Goal: Task Accomplishment & Management: Use online tool/utility

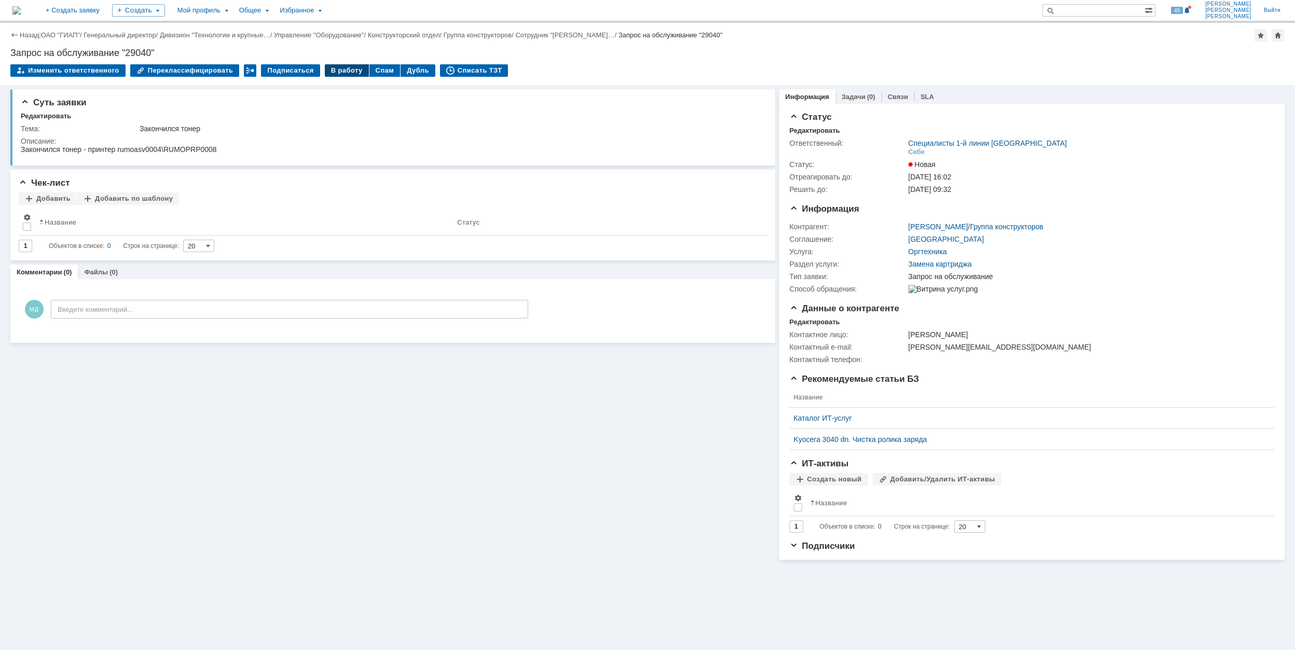
click at [337, 73] on div "В работу" at bounding box center [347, 70] width 44 height 12
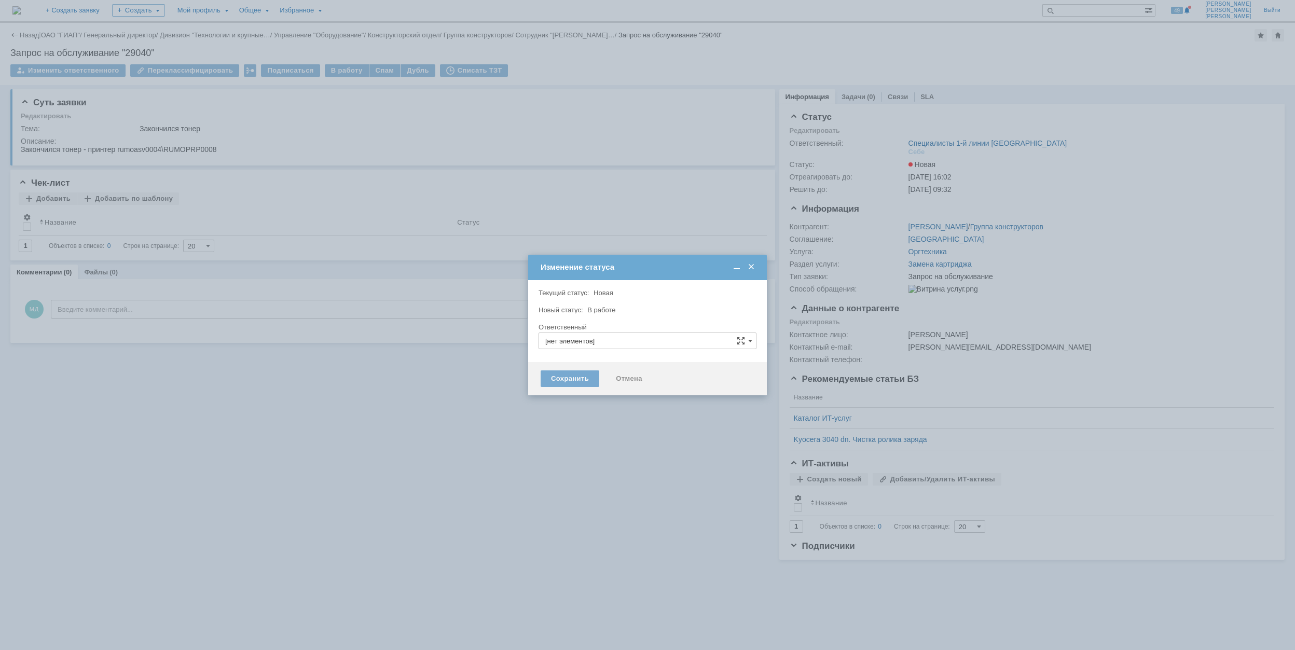
type input "Специалисты 1-й линии [GEOGRAPHIC_DATA]"
type input "Микрюков Дмитрий Витальевич"
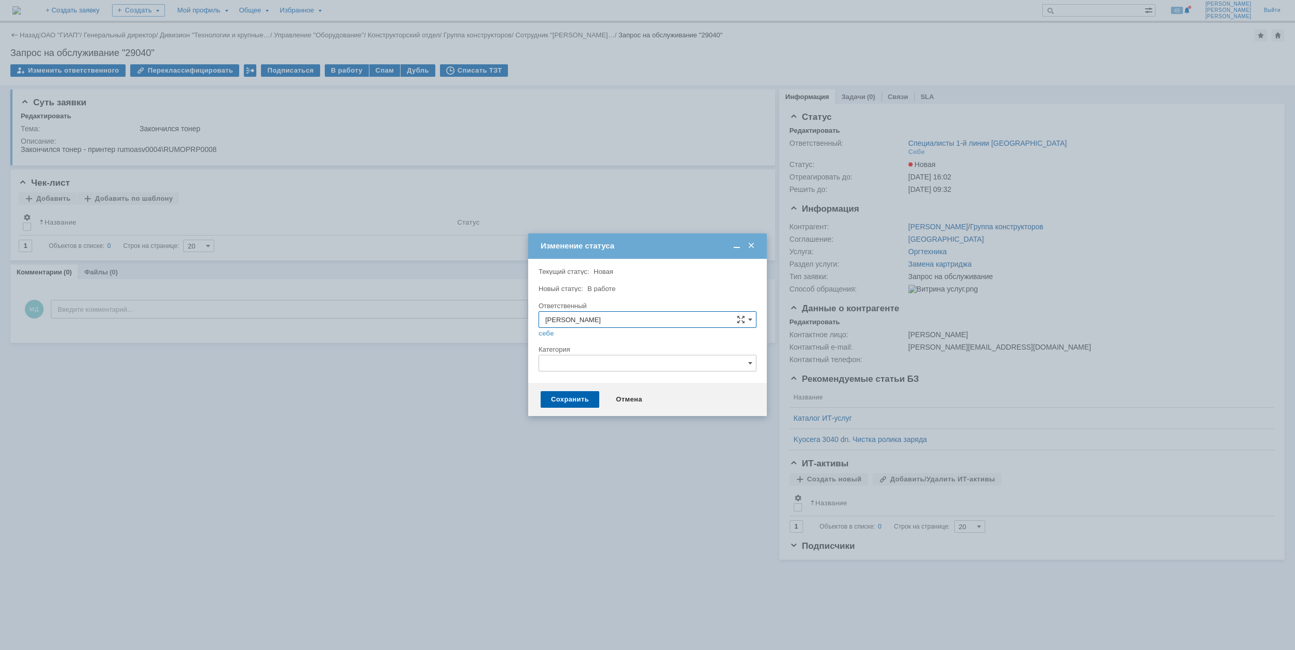
click at [609, 370] on input "text" at bounding box center [648, 363] width 218 height 17
drag, startPoint x: 687, startPoint y: 468, endPoint x: 683, endPoint y: 449, distance: 18.6
click at [683, 449] on div "[не указано] Оргтехника Добавить в адресную книгу сканера Замятие бумаги Качест…" at bounding box center [647, 434] width 217 height 120
click at [683, 449] on span "Качество печати/сканирования" at bounding box center [647, 451] width 204 height 8
type input "Качество печати/сканирования"
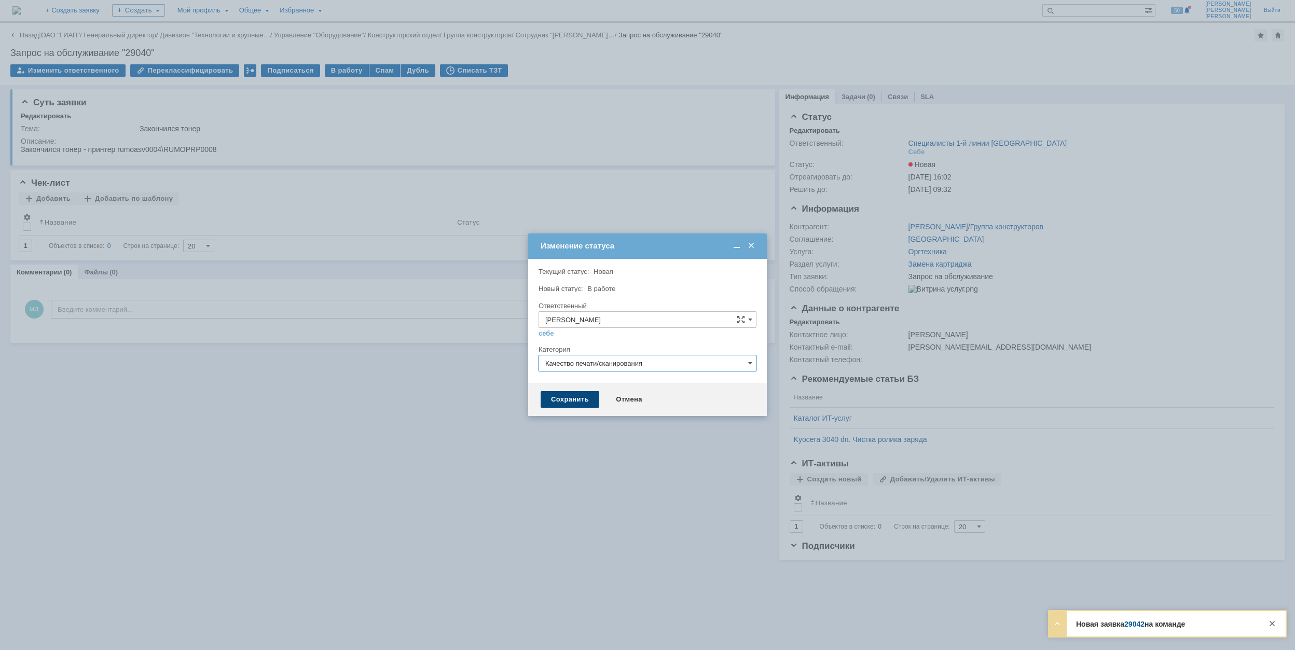
click at [559, 398] on div "Сохранить" at bounding box center [570, 399] width 59 height 17
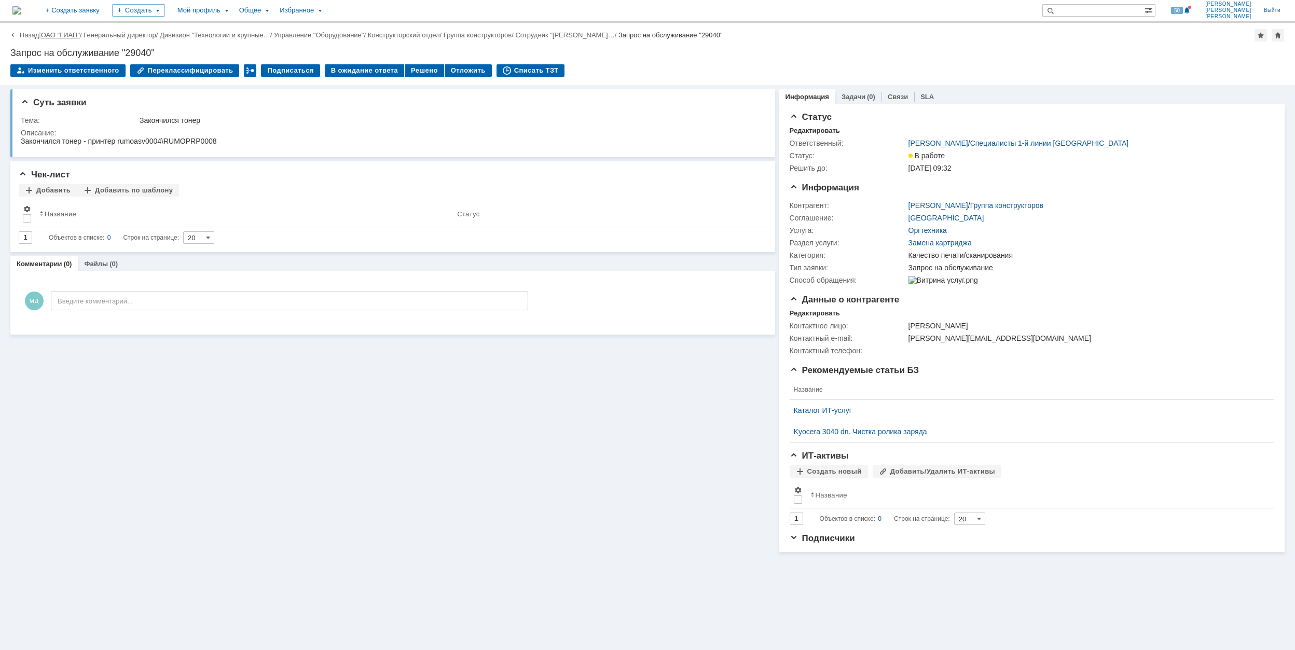
click at [61, 36] on link "ОАО "ГИАП"" at bounding box center [60, 35] width 39 height 8
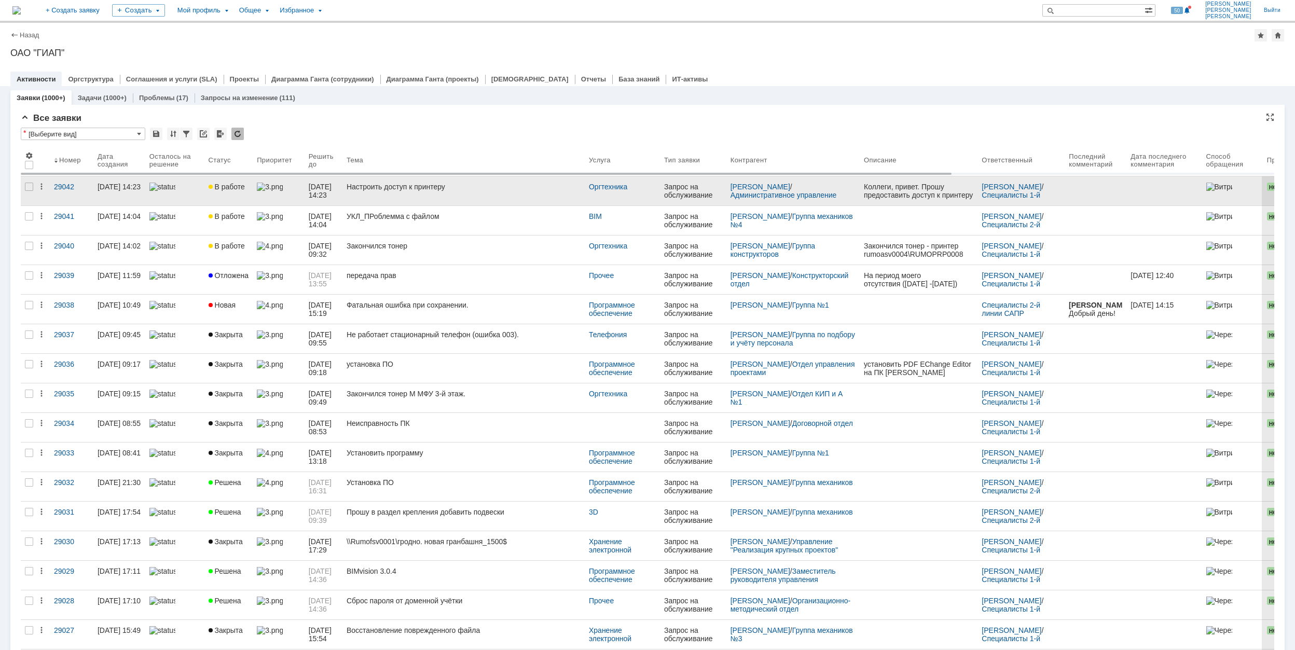
click at [519, 194] on link "Настроить доступ к принтеру" at bounding box center [464, 190] width 242 height 29
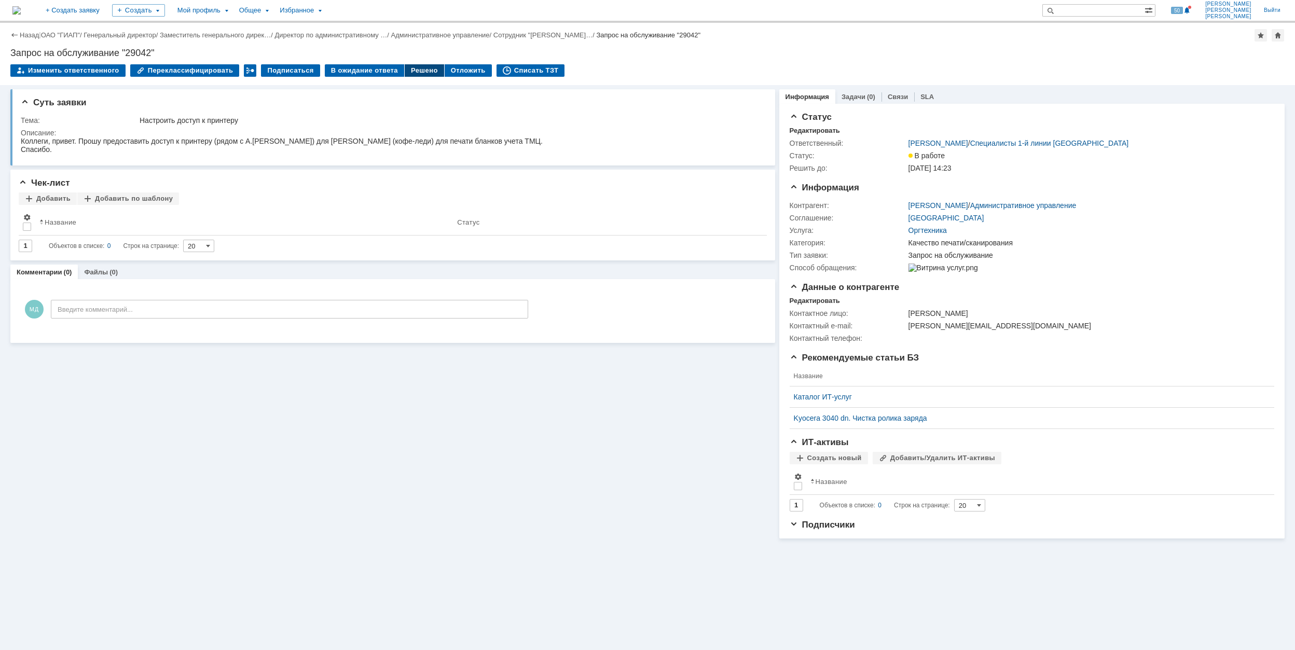
click at [407, 67] on div "Решено" at bounding box center [424, 70] width 39 height 12
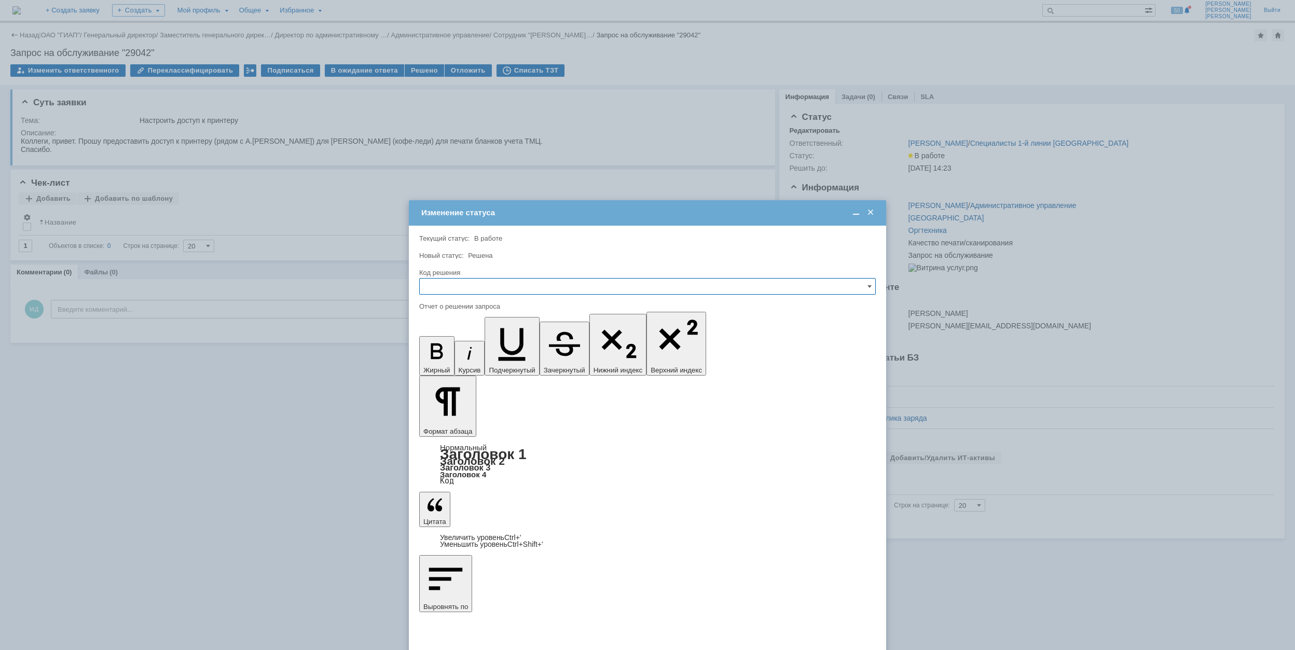
click at [657, 291] on input "text" at bounding box center [647, 286] width 457 height 17
click at [629, 361] on span "Решено" at bounding box center [647, 357] width 443 height 8
type input "Решено"
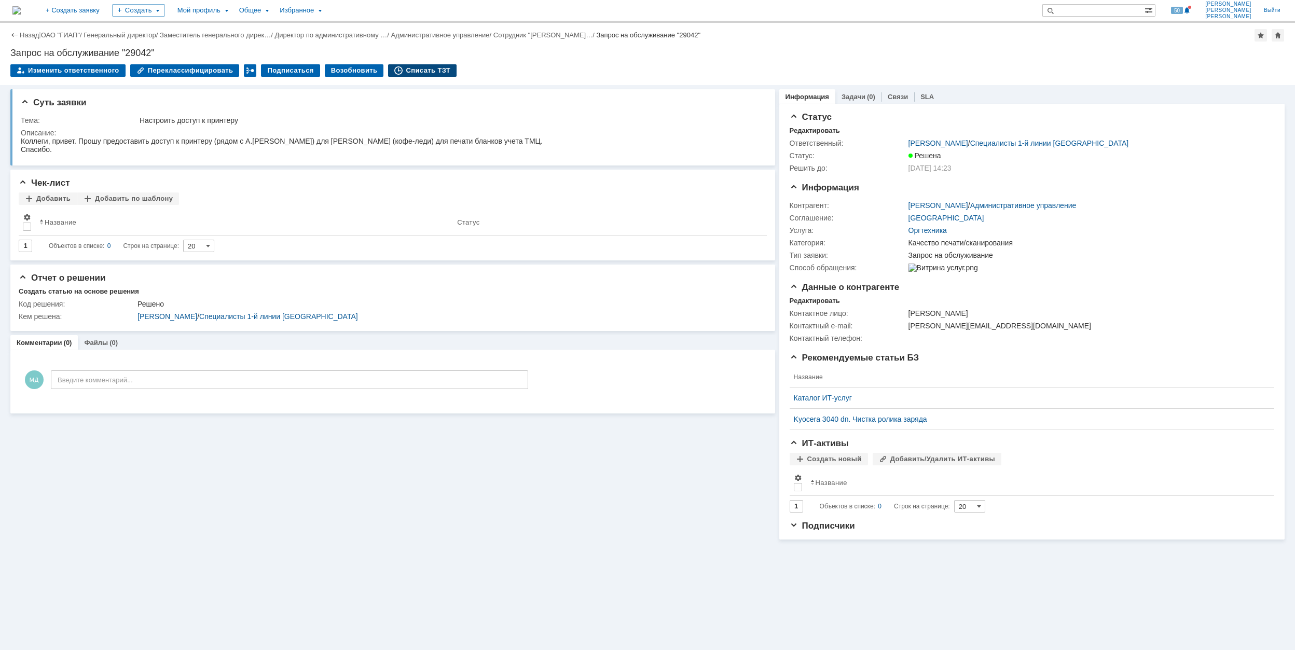
click at [409, 69] on div "Списать ТЗТ" at bounding box center [422, 70] width 69 height 12
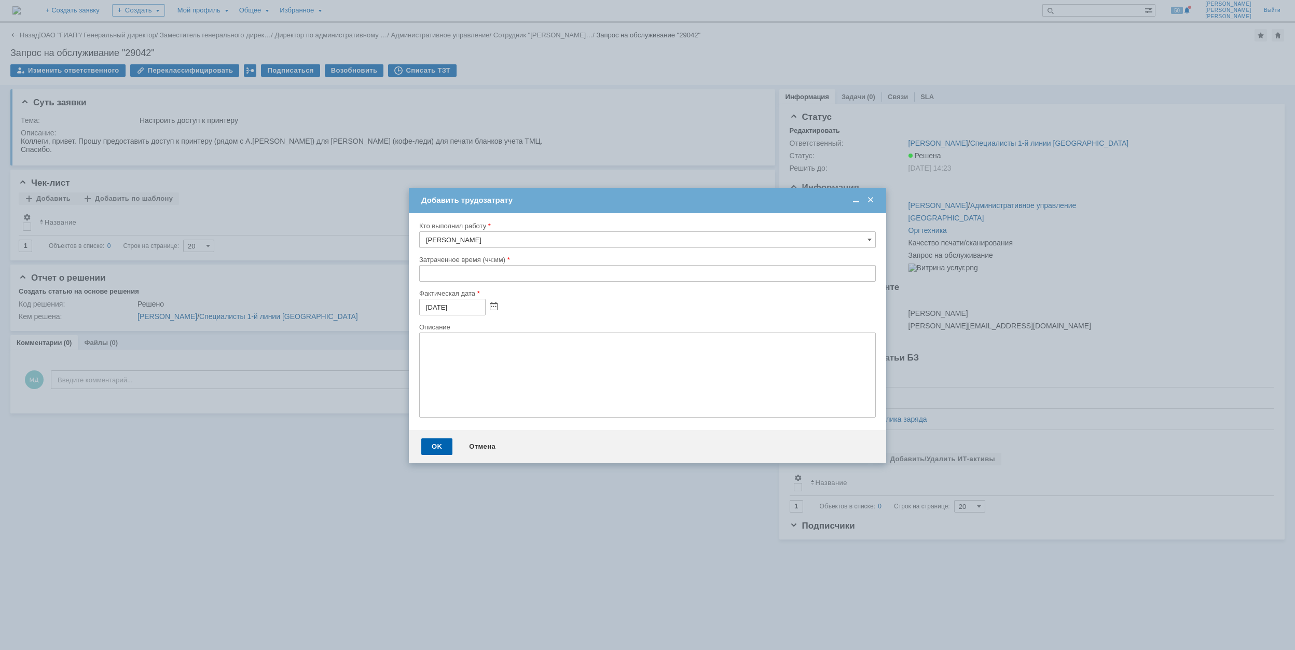
click at [418, 277] on div "Кто выполнил работу Микрюков Дмитрий Витальевич Затраченное время (чч:мм) Факти…" at bounding box center [647, 321] width 477 height 217
click at [422, 275] on input "text" at bounding box center [647, 273] width 457 height 17
type input "00:30"
drag, startPoint x: 439, startPoint y: 445, endPoint x: 450, endPoint y: 432, distance: 17.6
click at [438, 445] on div "OK" at bounding box center [436, 447] width 31 height 17
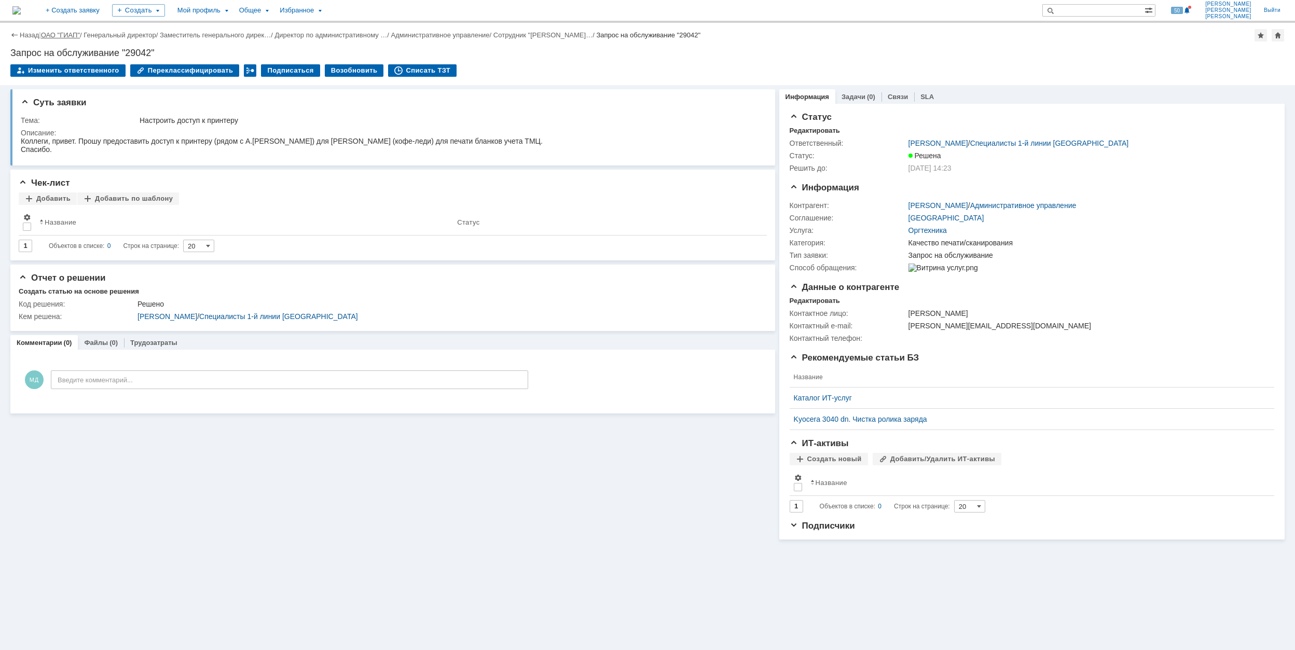
click at [67, 36] on link "ОАО "ГИАП"" at bounding box center [60, 35] width 39 height 8
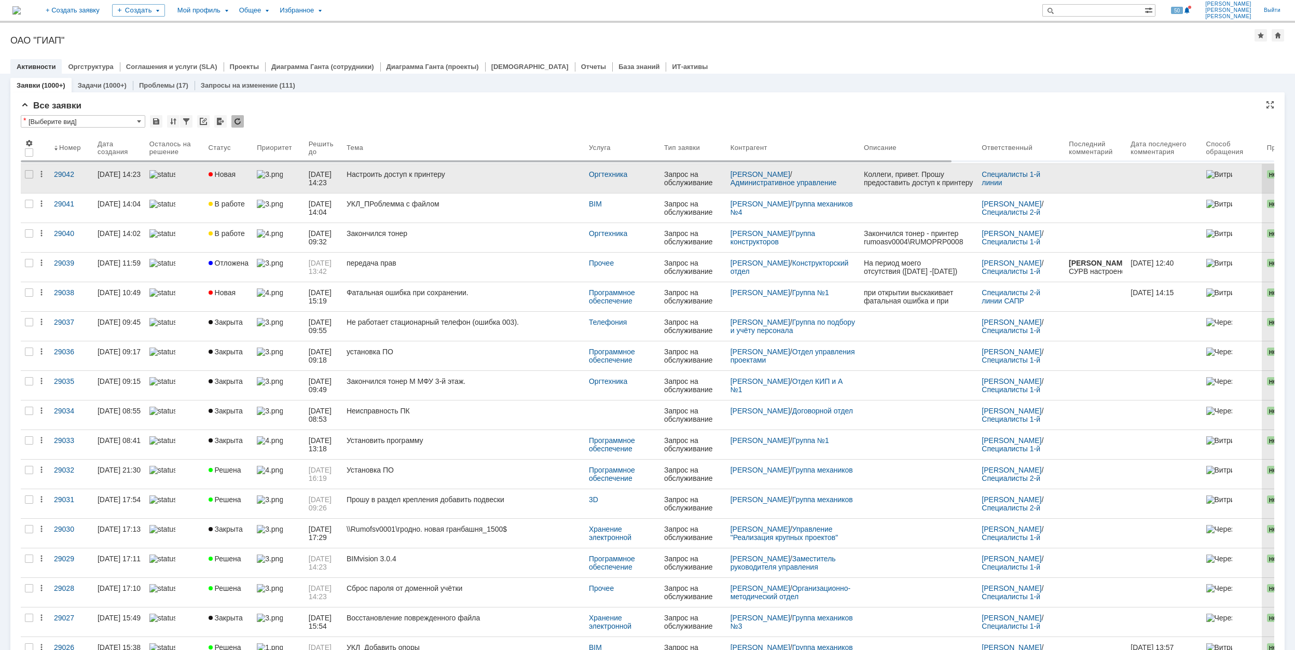
click at [524, 167] on link "Настроить доступ к принтеру" at bounding box center [464, 178] width 242 height 29
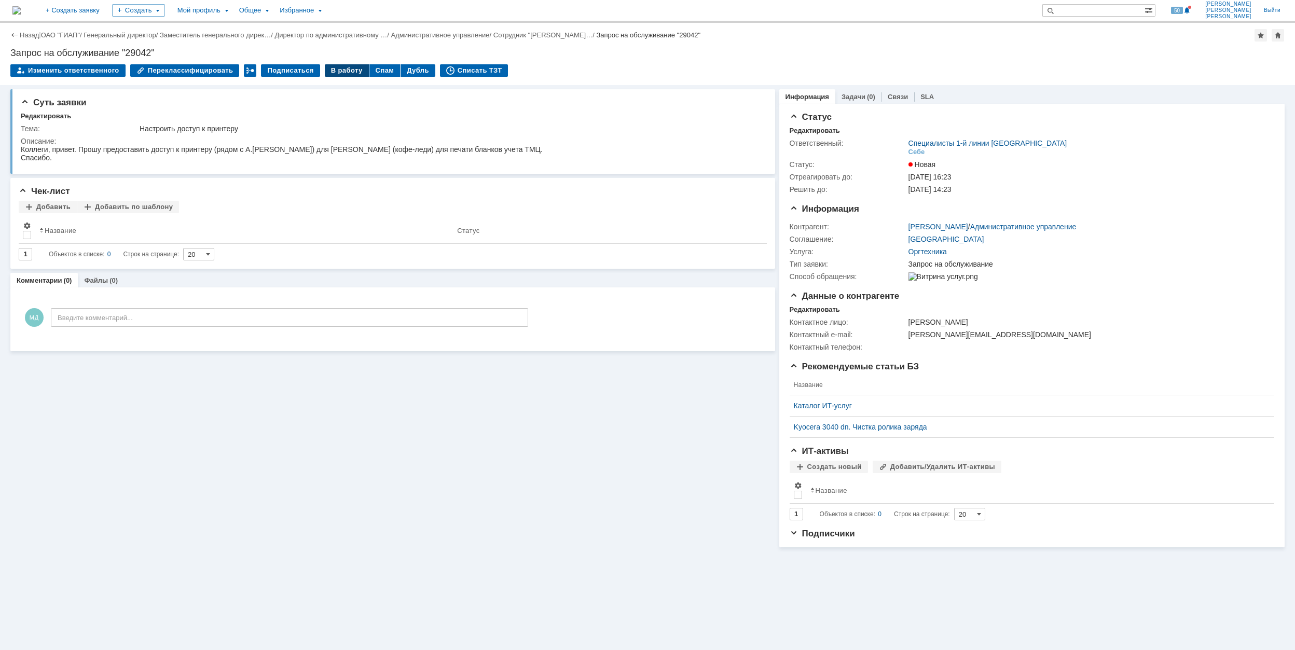
click at [333, 67] on div "В работу" at bounding box center [347, 70] width 44 height 12
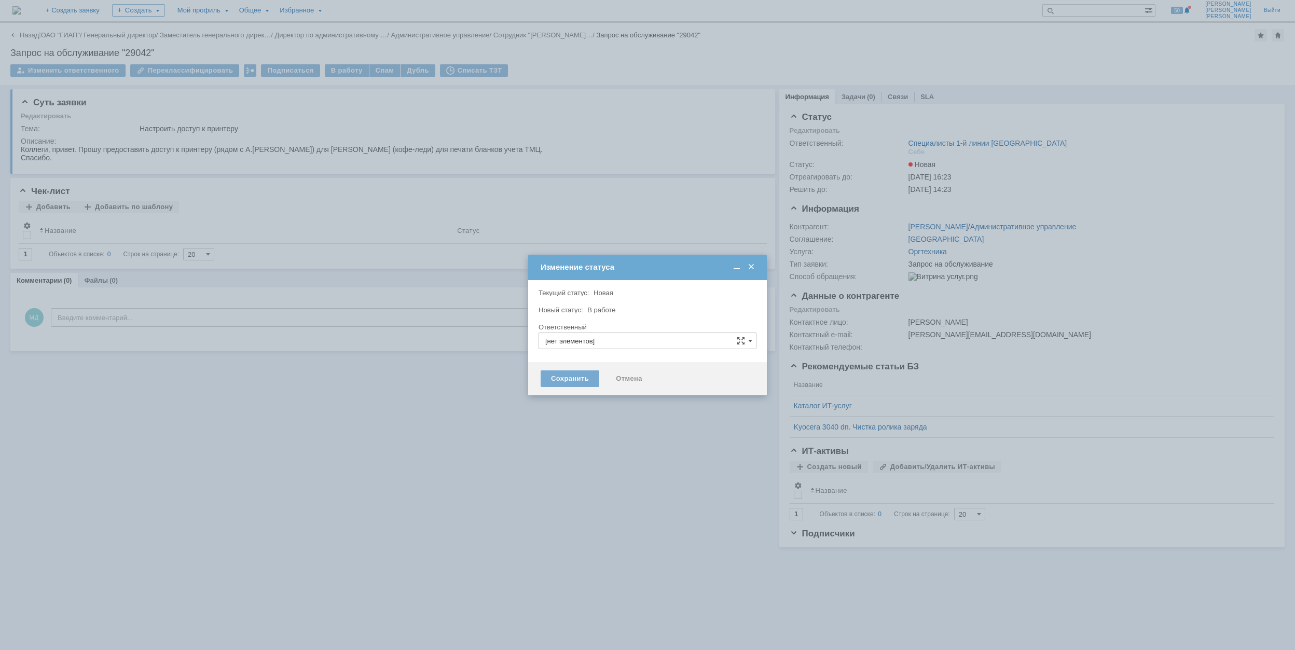
type input "Специалисты 1-й линии [GEOGRAPHIC_DATA]"
type input "[PERSON_NAME]"
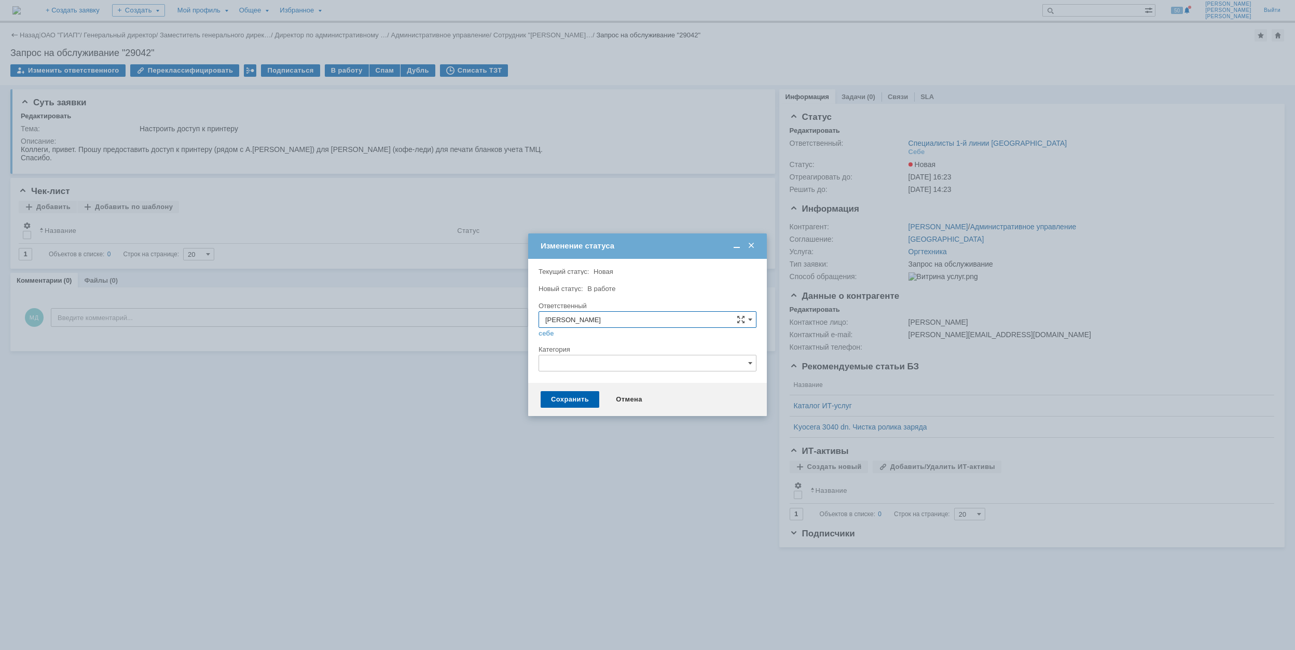
click at [576, 364] on input "text" at bounding box center [648, 363] width 218 height 17
click at [686, 451] on span "Качество печати/сканирования" at bounding box center [647, 451] width 204 height 8
type input "Качество печати/сканирования"
click at [552, 406] on div "Сохранить" at bounding box center [570, 399] width 59 height 17
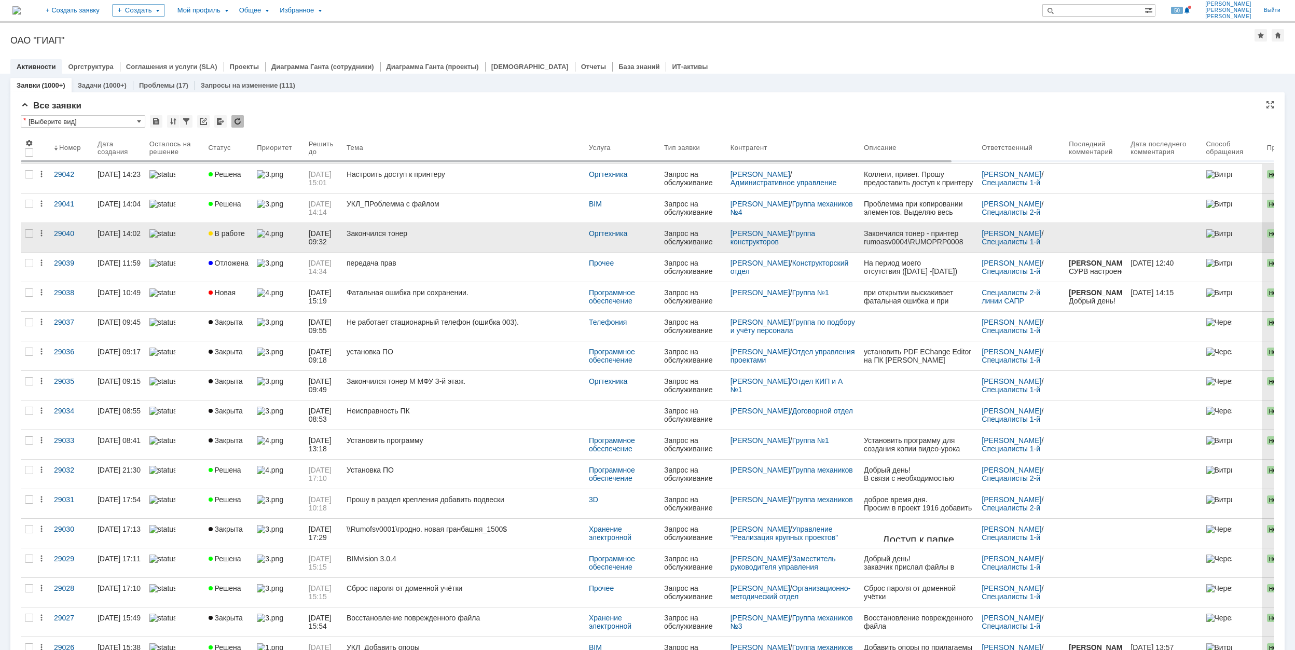
click at [405, 239] on link "Закончился тонер" at bounding box center [464, 237] width 242 height 29
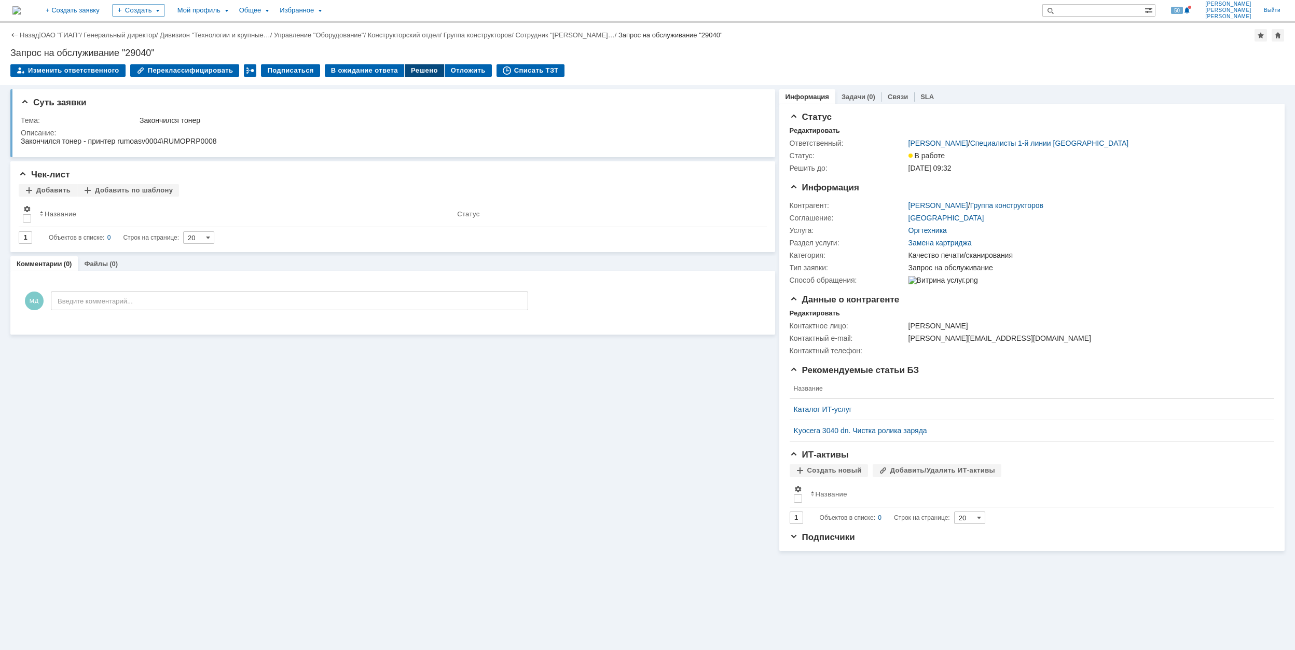
click at [418, 70] on div "Решено" at bounding box center [424, 70] width 39 height 12
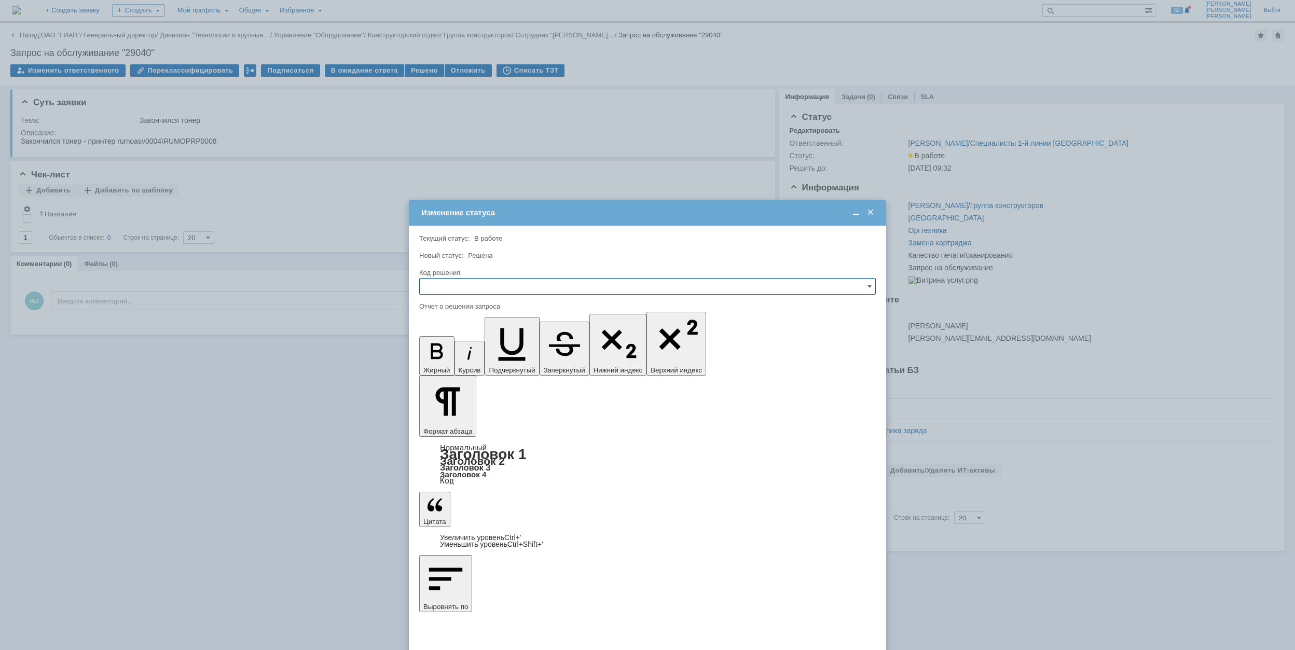
click at [561, 287] on input "text" at bounding box center [647, 286] width 457 height 17
click at [502, 359] on span "Решено" at bounding box center [647, 357] width 443 height 8
type input "Решено"
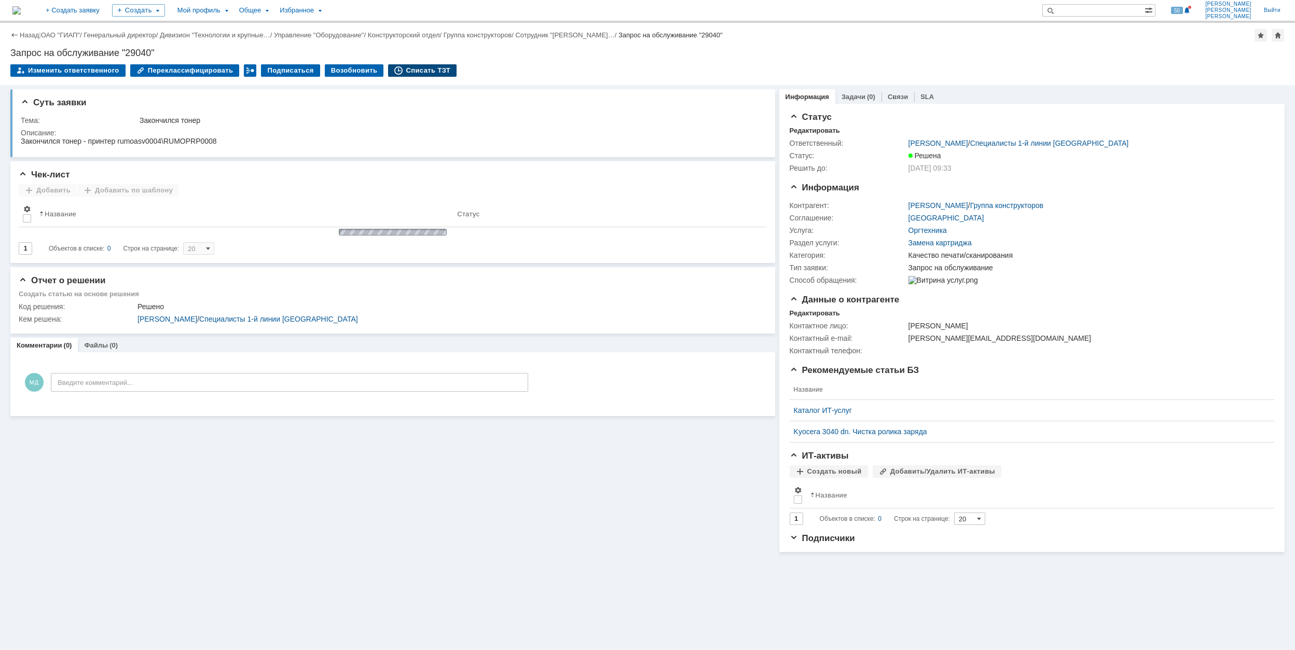
click at [417, 70] on div "Списать ТЗТ" at bounding box center [422, 70] width 69 height 12
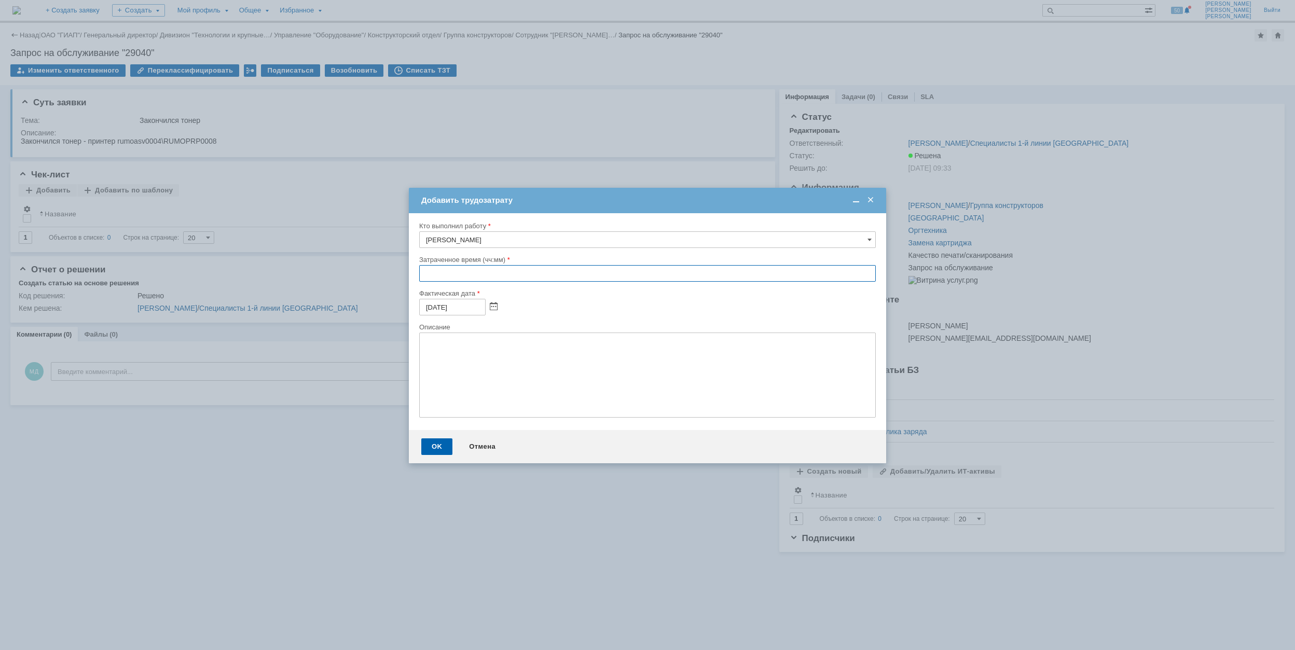
click at [423, 272] on input "text" at bounding box center [647, 273] width 457 height 17
type input "00:30"
click at [439, 442] on div "OK" at bounding box center [436, 447] width 31 height 17
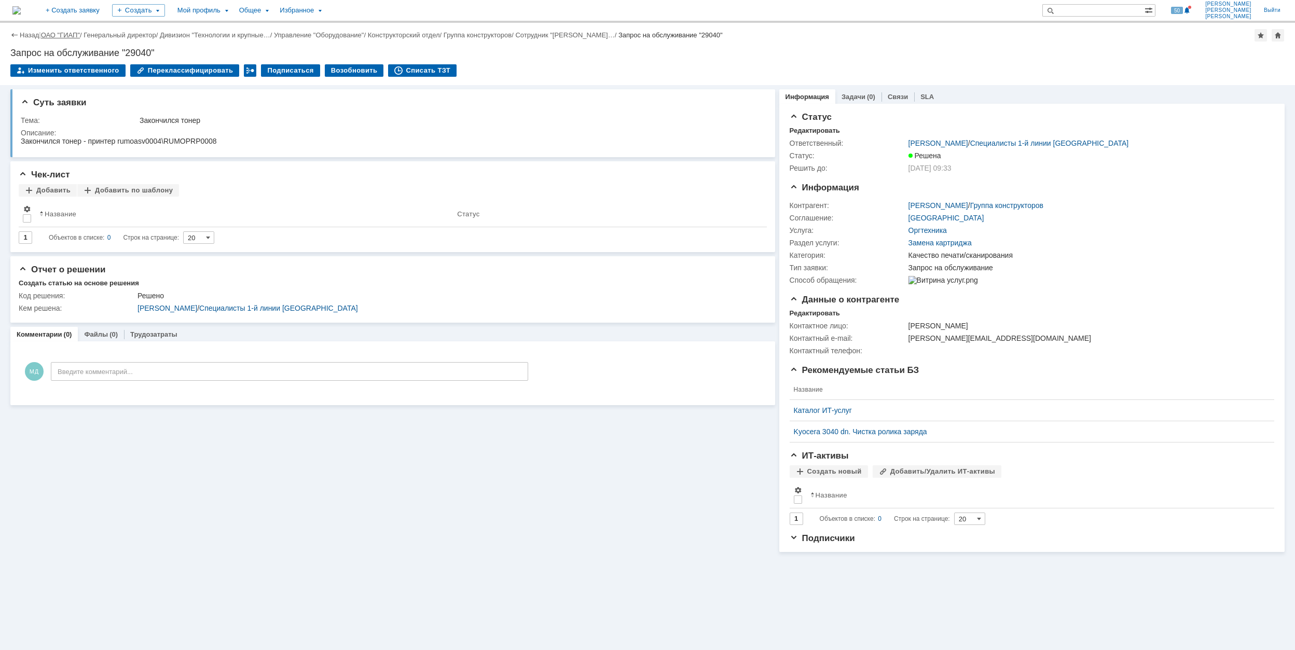
click at [61, 31] on link "ОАО "ГИАП"" at bounding box center [60, 35] width 39 height 8
